Goal: Task Accomplishment & Management: Manage account settings

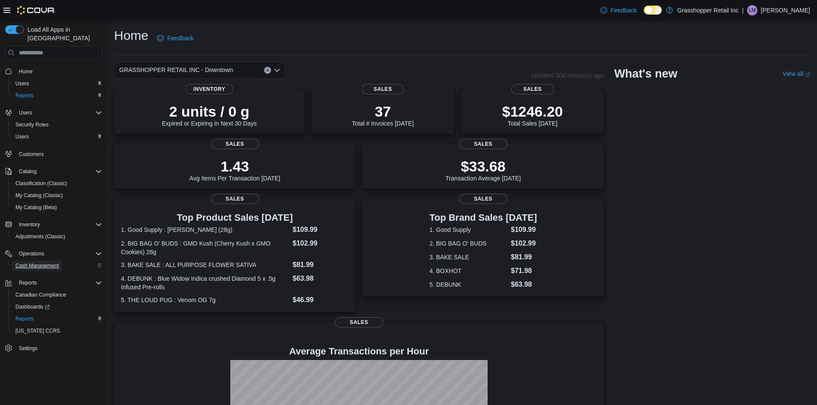
click at [35, 262] on span "Cash Management" at bounding box center [36, 265] width 43 height 7
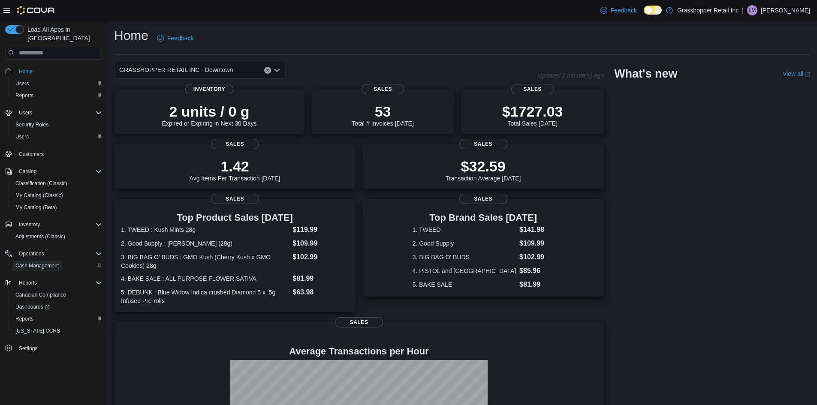
click at [34, 262] on span "Cash Management" at bounding box center [36, 265] width 43 height 7
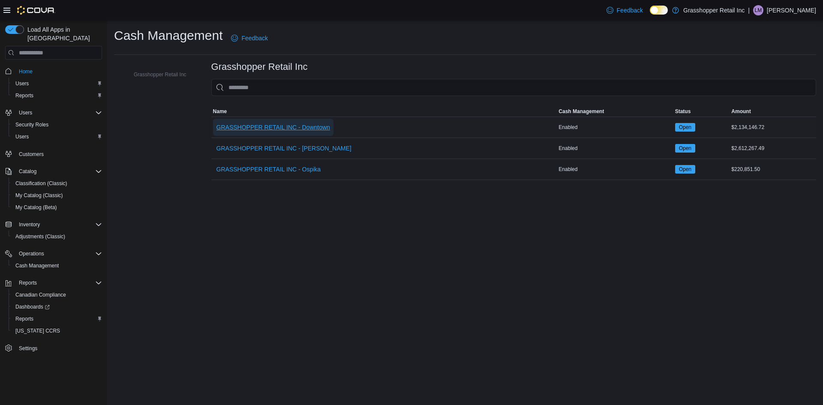
click at [302, 125] on span "GRASSHOPPER RETAIL INC - Downtown" at bounding box center [274, 127] width 114 height 9
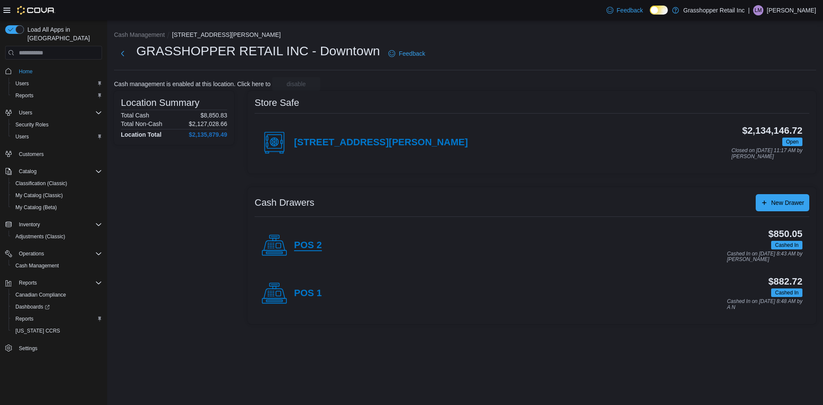
click at [305, 246] on h4 "POS 2" at bounding box center [308, 245] width 28 height 11
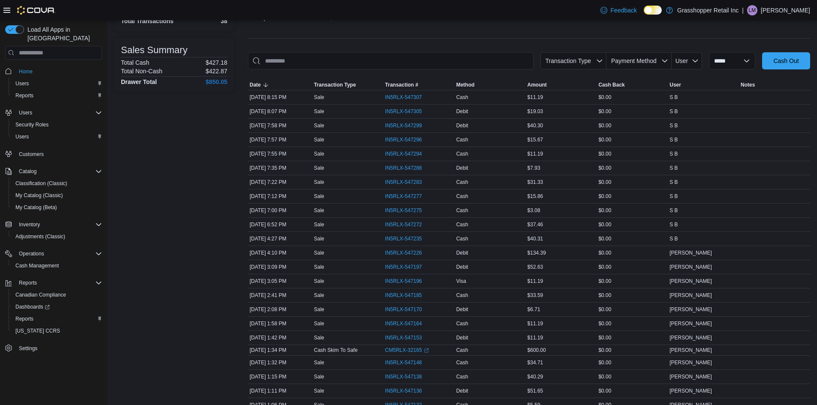
scroll to position [86, 0]
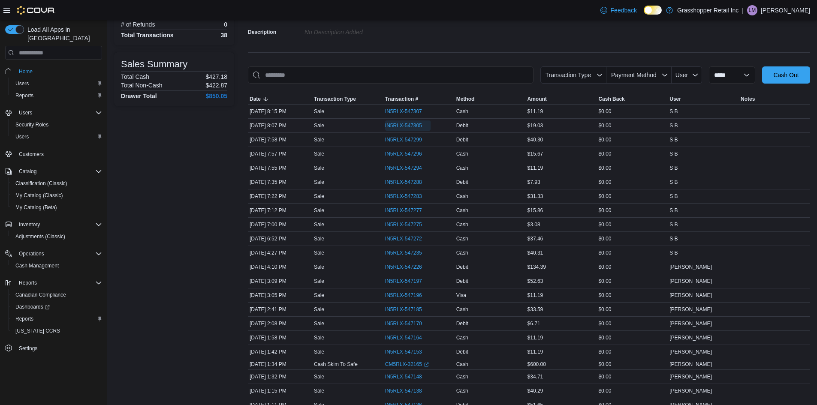
click at [399, 124] on span "IN5RLX-547305" at bounding box center [403, 125] width 37 height 7
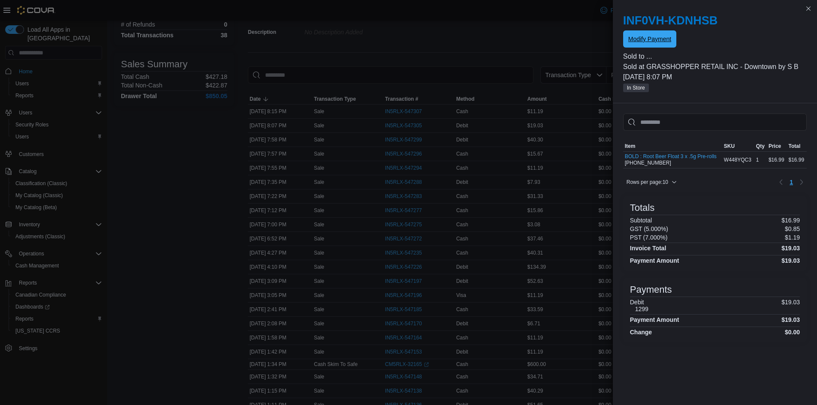
click at [635, 35] on span "Modify Payment" at bounding box center [649, 38] width 43 height 17
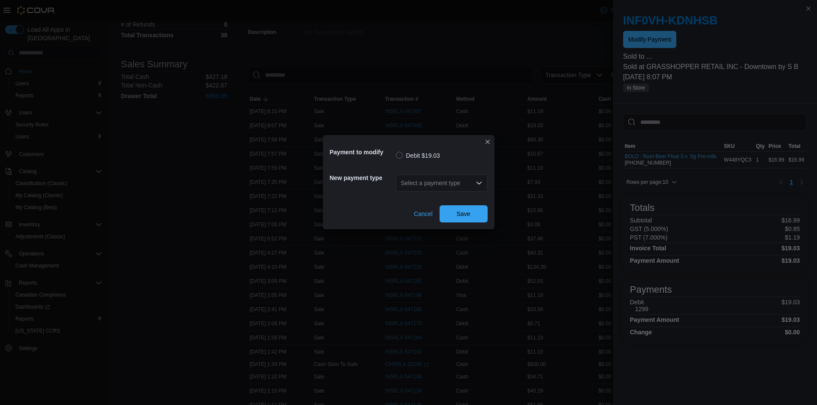
click at [479, 180] on icon "Open list of options" at bounding box center [479, 183] width 7 height 7
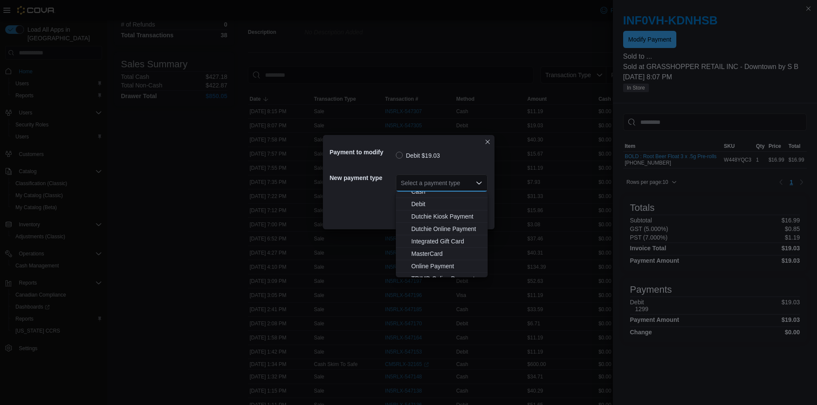
scroll to position [63, 0]
click at [424, 233] on span "MasterCard" at bounding box center [446, 233] width 71 height 9
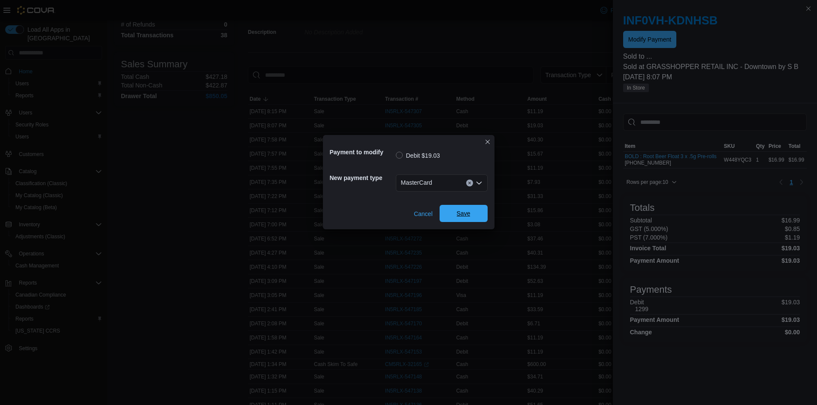
click at [468, 213] on span "Save" at bounding box center [464, 213] width 14 height 9
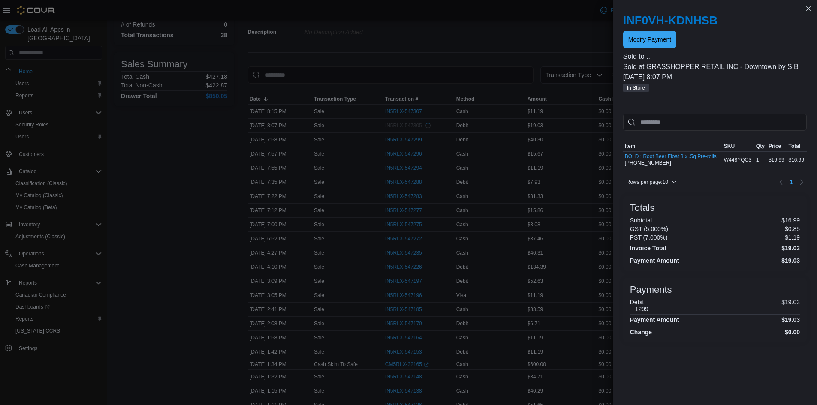
scroll to position [0, 0]
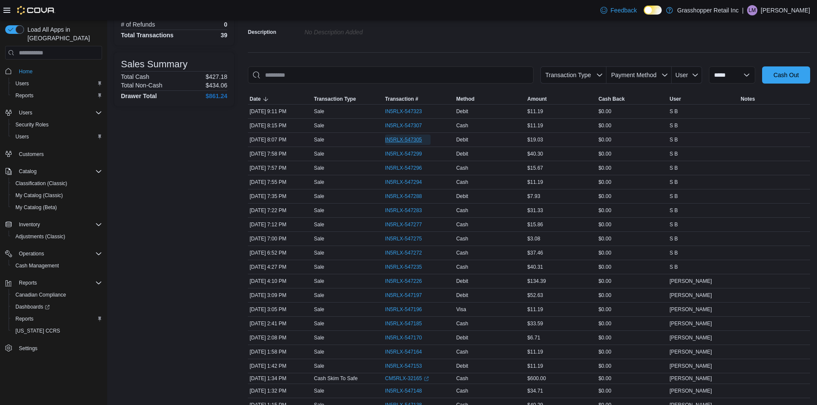
click at [413, 137] on span "IN5RLX-547305" at bounding box center [403, 139] width 37 height 7
